Goal: Find specific page/section: Find specific page/section

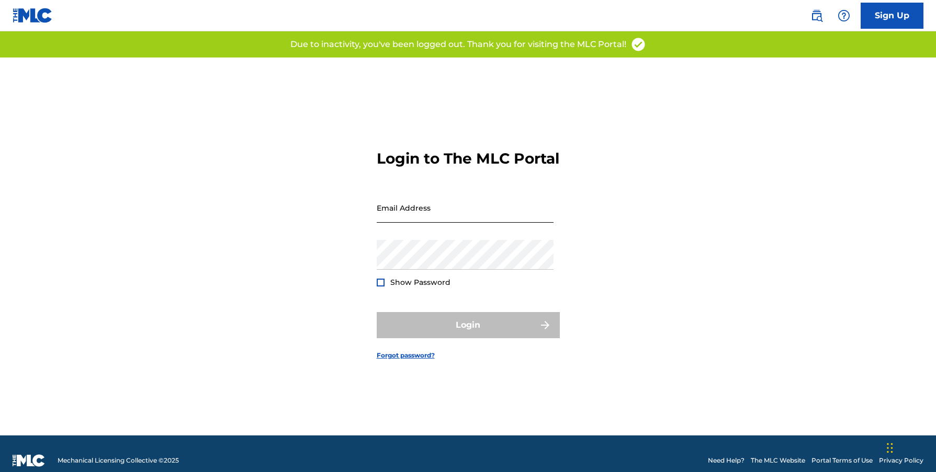
click at [402, 207] on input "Email Address" at bounding box center [465, 208] width 177 height 30
type input "[PERSON_NAME][EMAIL_ADDRESS][DOMAIN_NAME]"
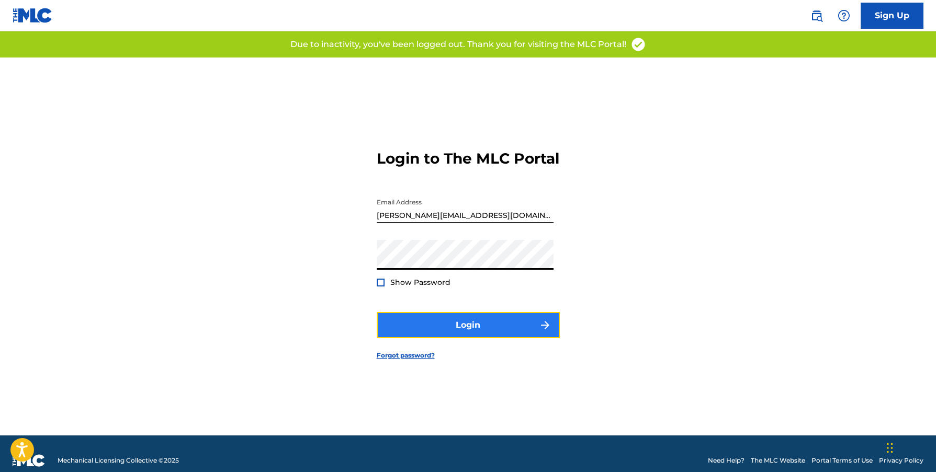
click at [459, 332] on button "Login" at bounding box center [468, 325] width 183 height 26
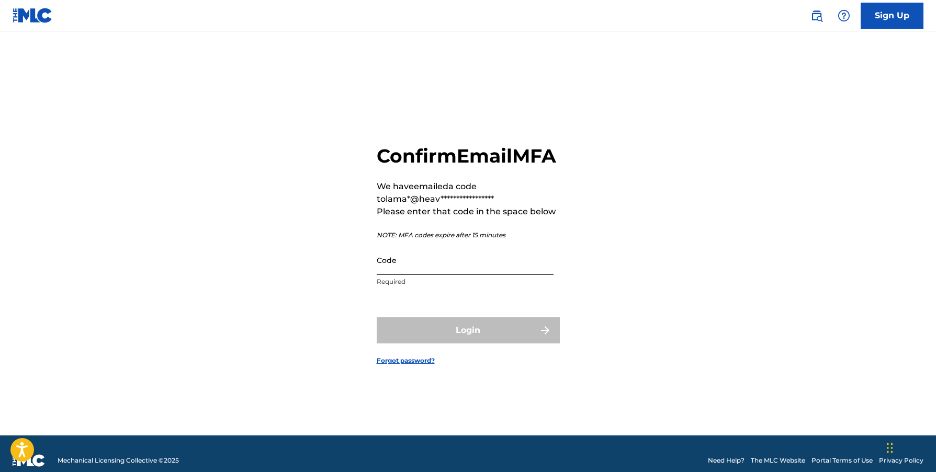
click at [526, 275] on input "Code" at bounding box center [465, 260] width 177 height 30
paste input "765275"
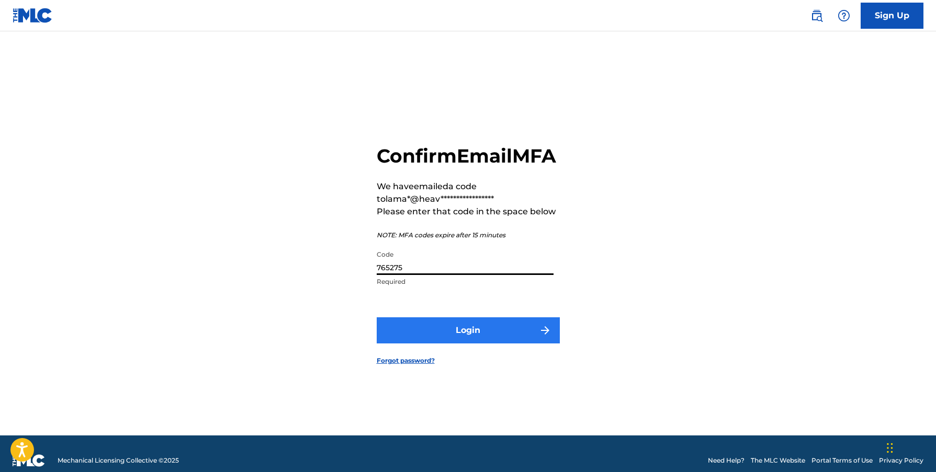
type input "765275"
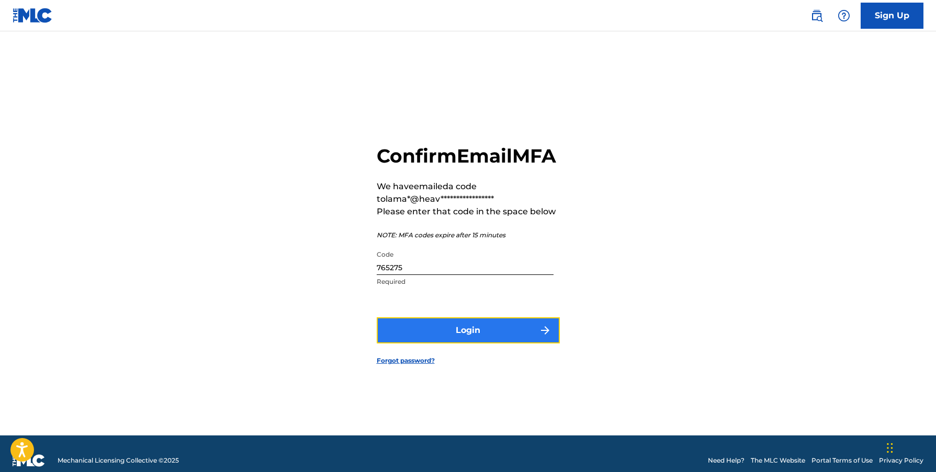
click at [481, 341] on button "Login" at bounding box center [468, 330] width 183 height 26
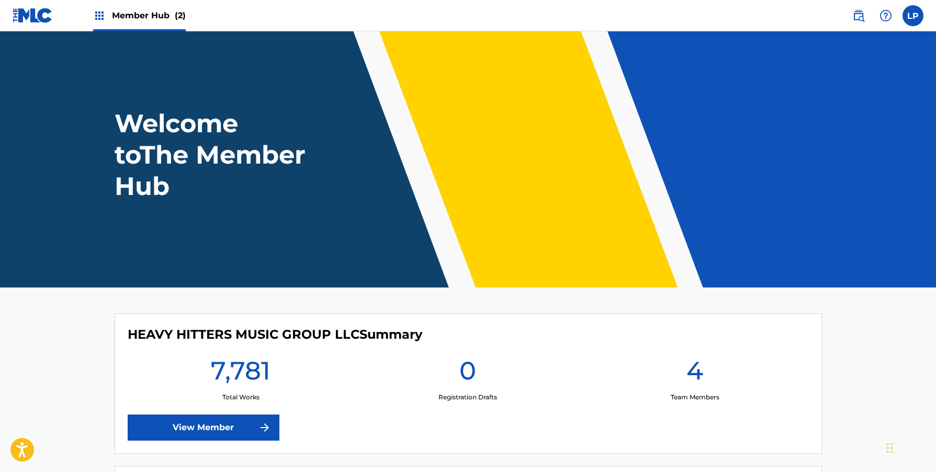
click at [133, 17] on span "Member Hub (2)" at bounding box center [149, 15] width 74 height 12
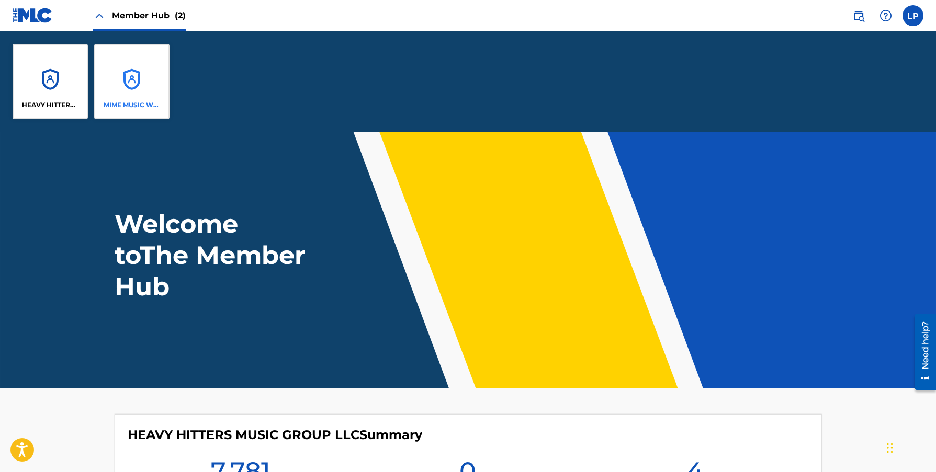
click at [118, 70] on div "MIME MUSIC WORLDWIDE" at bounding box center [131, 81] width 75 height 75
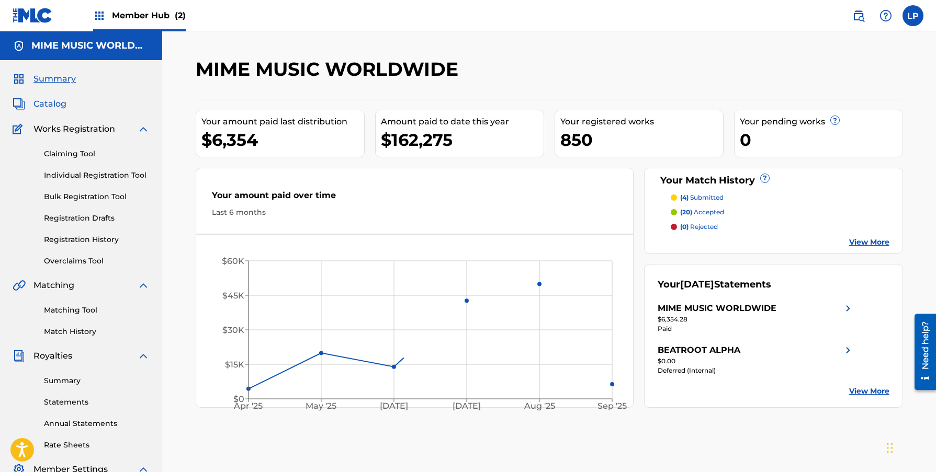
click at [61, 104] on span "Catalog" at bounding box center [49, 104] width 33 height 13
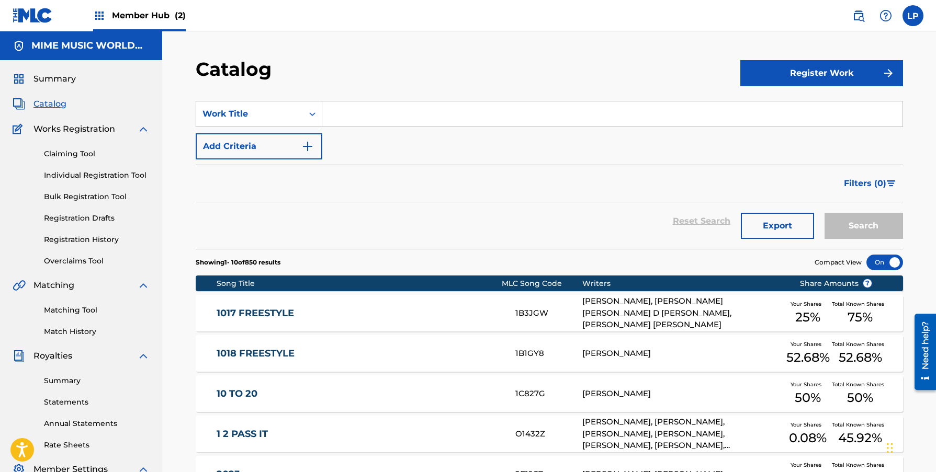
click at [373, 116] on input "Search Form" at bounding box center [612, 113] width 580 height 25
click at [272, 108] on div "Work Title" at bounding box center [249, 114] width 94 height 13
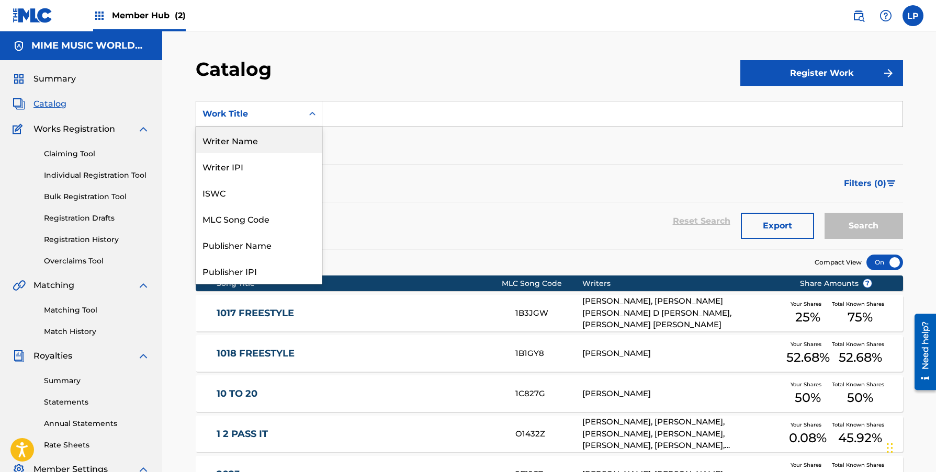
click at [260, 148] on div "Writer Name" at bounding box center [259, 140] width 126 height 26
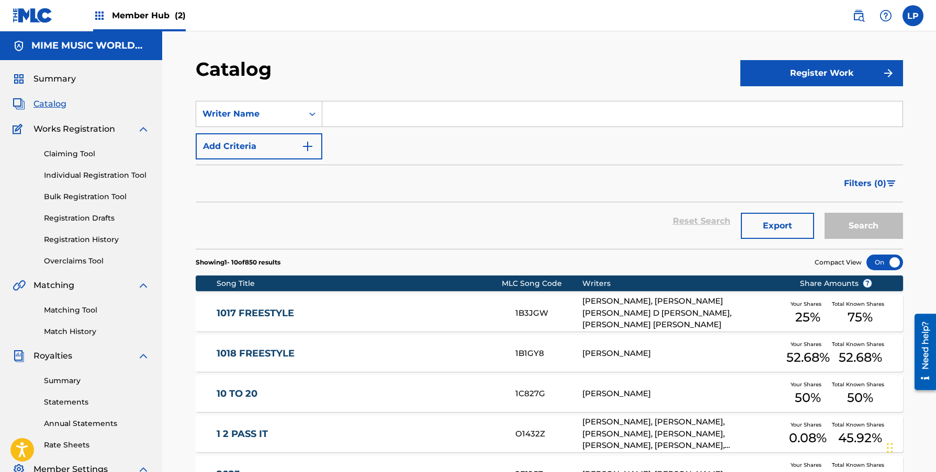
click at [354, 118] on input "Search Form" at bounding box center [612, 113] width 580 height 25
click at [824, 213] on button "Search" at bounding box center [863, 226] width 78 height 26
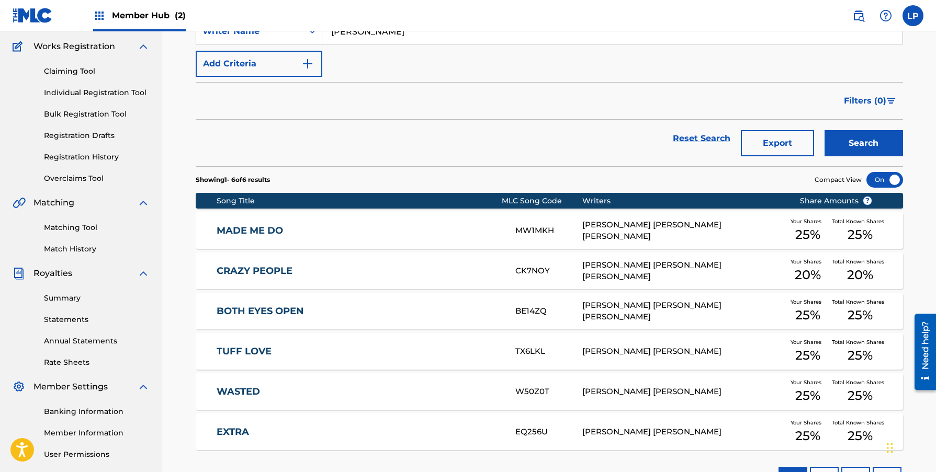
scroll to position [29, 0]
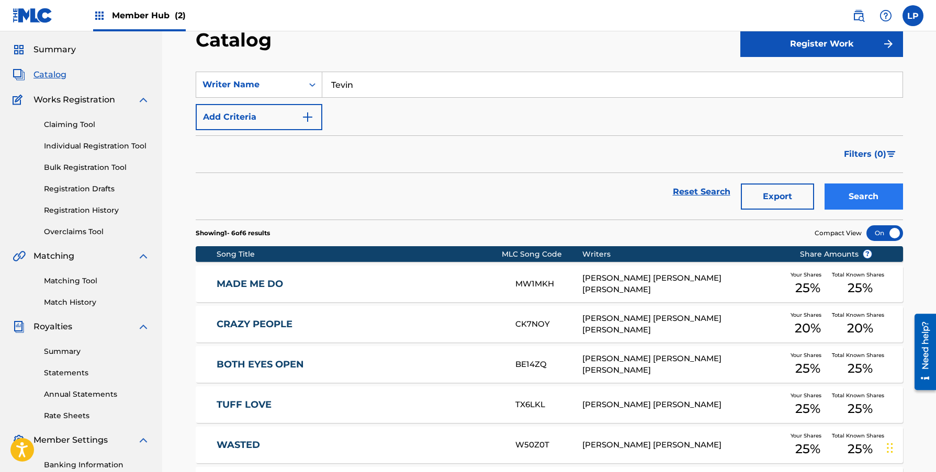
type input "Tevin"
click at [863, 195] on button "Search" at bounding box center [863, 197] width 78 height 26
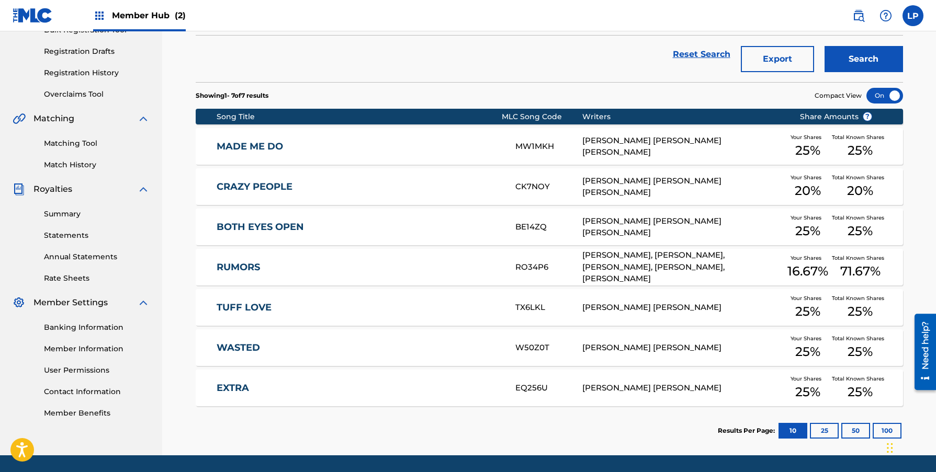
scroll to position [0, 0]
